Goal: Task Accomplishment & Management: Use online tool/utility

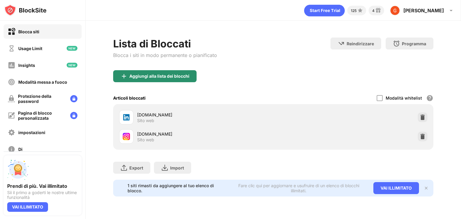
click at [134, 77] on div "Aggiungi alla lista dei blocchi" at bounding box center [159, 76] width 60 height 5
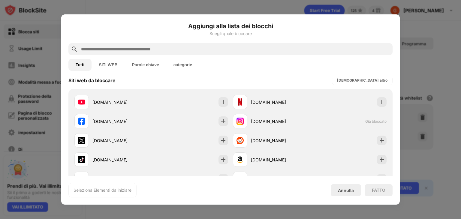
scroll to position [90, 0]
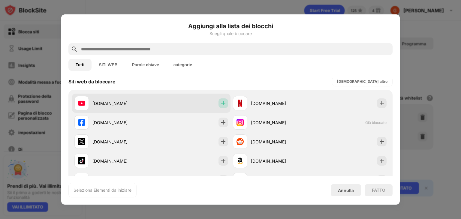
click at [221, 102] on img at bounding box center [223, 103] width 6 height 6
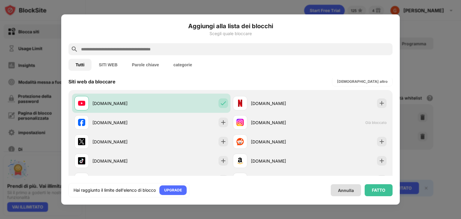
click at [374, 193] on div "FATTO" at bounding box center [379, 190] width 28 height 12
